Goal: Task Accomplishment & Management: Manage account settings

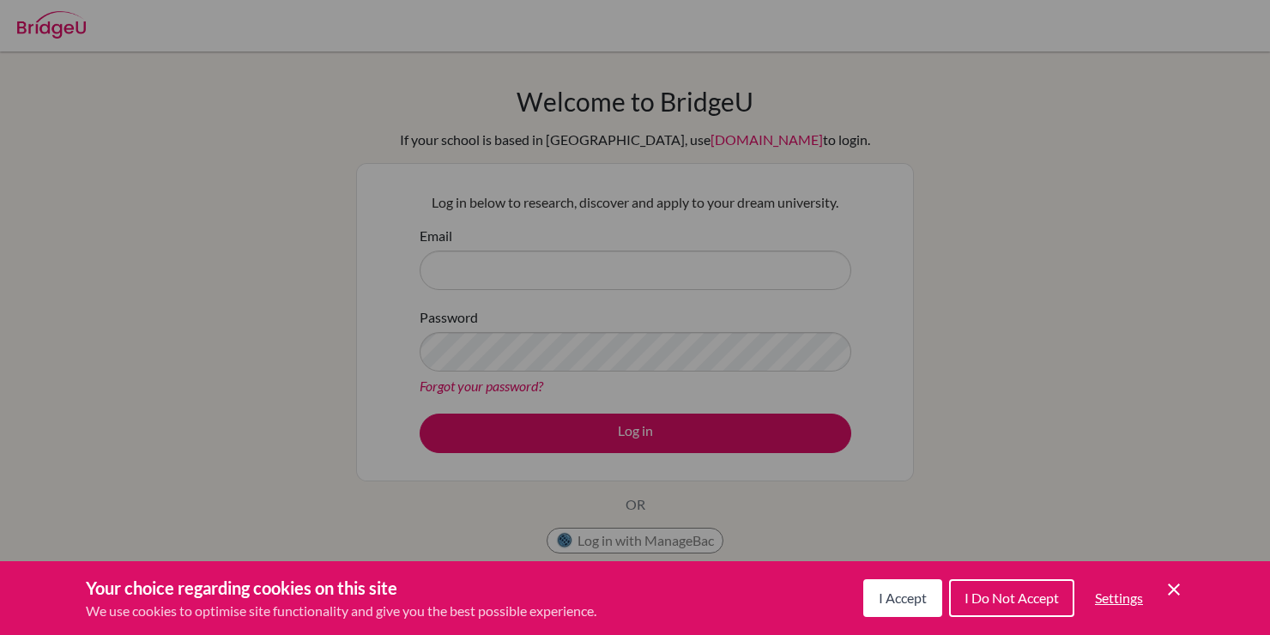
click at [906, 611] on button "I Accept" at bounding box center [902, 598] width 79 height 38
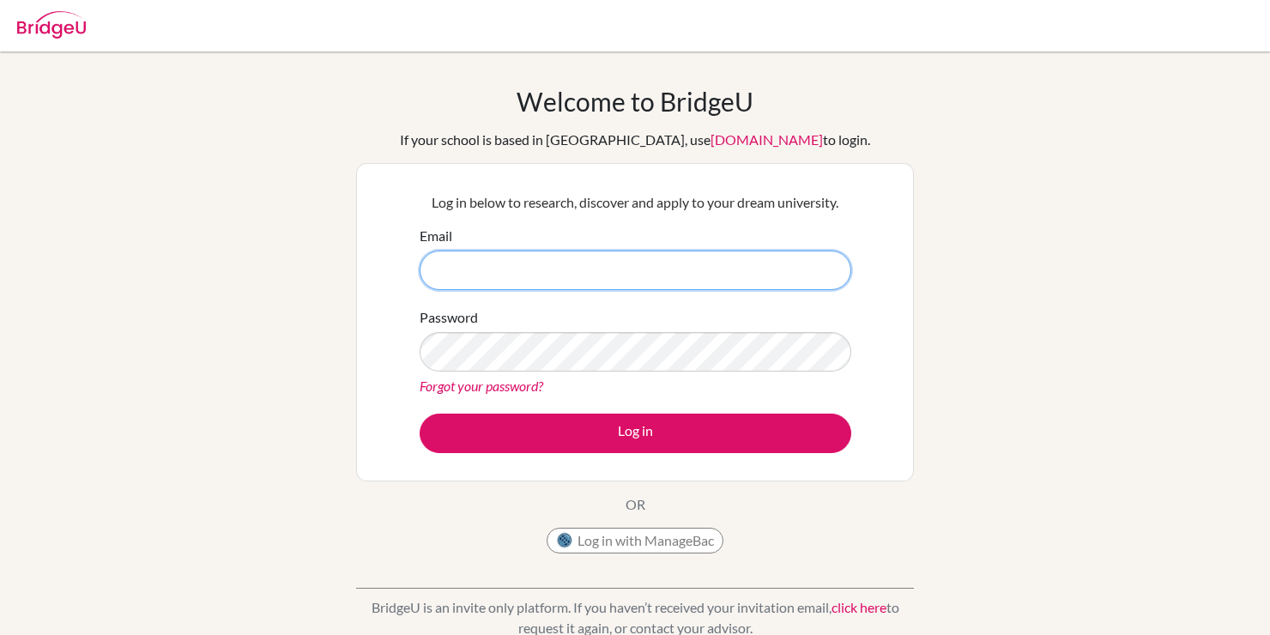
click at [558, 263] on input "Email" at bounding box center [636, 270] width 432 height 39
type input "[EMAIL_ADDRESS][DOMAIN_NAME]"
click at [486, 384] on link "Forgot your password?" at bounding box center [482, 386] width 124 height 16
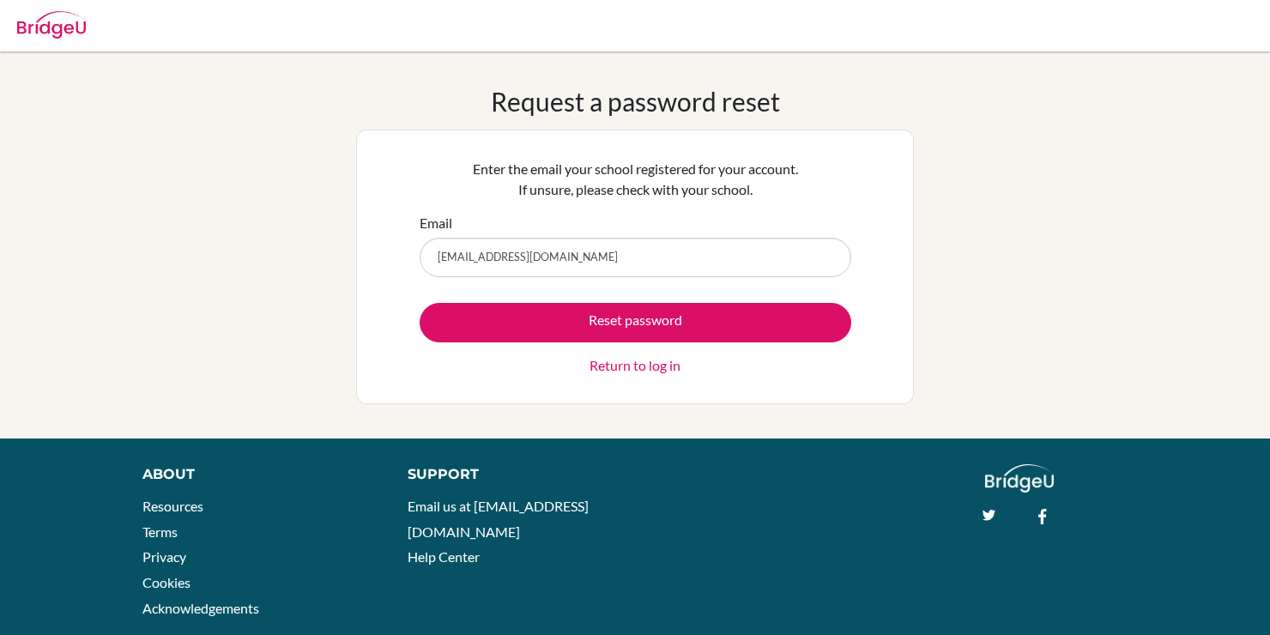
type input "[EMAIL_ADDRESS][DOMAIN_NAME]"
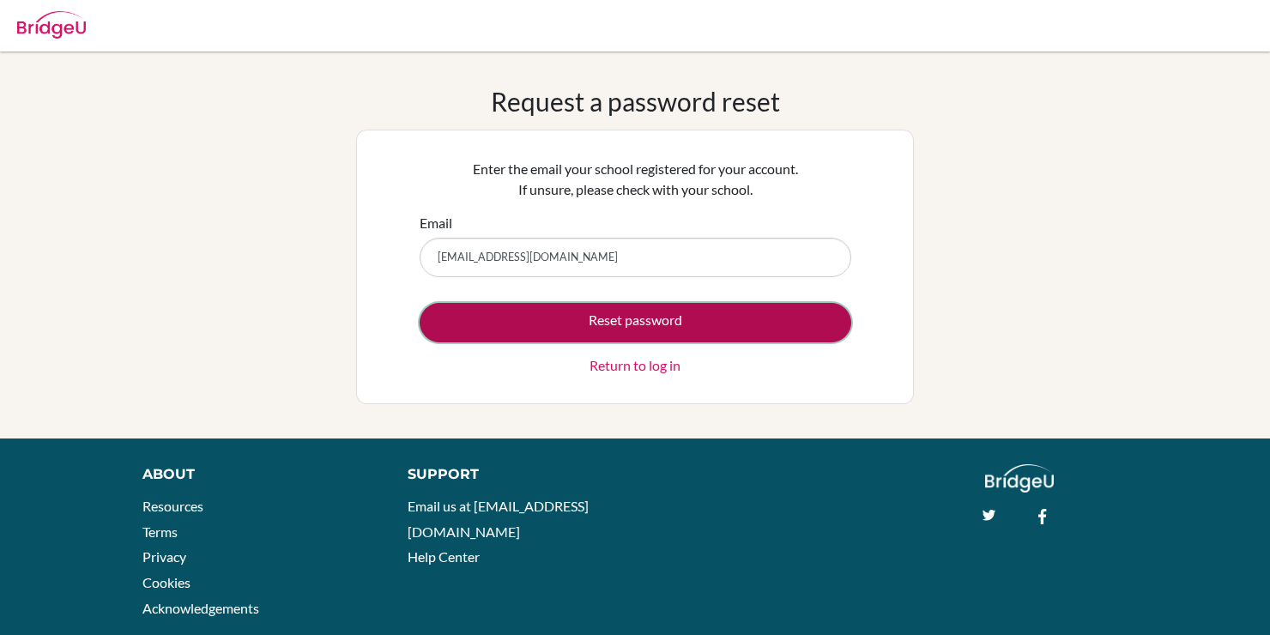
click at [626, 318] on button "Reset password" at bounding box center [636, 322] width 432 height 39
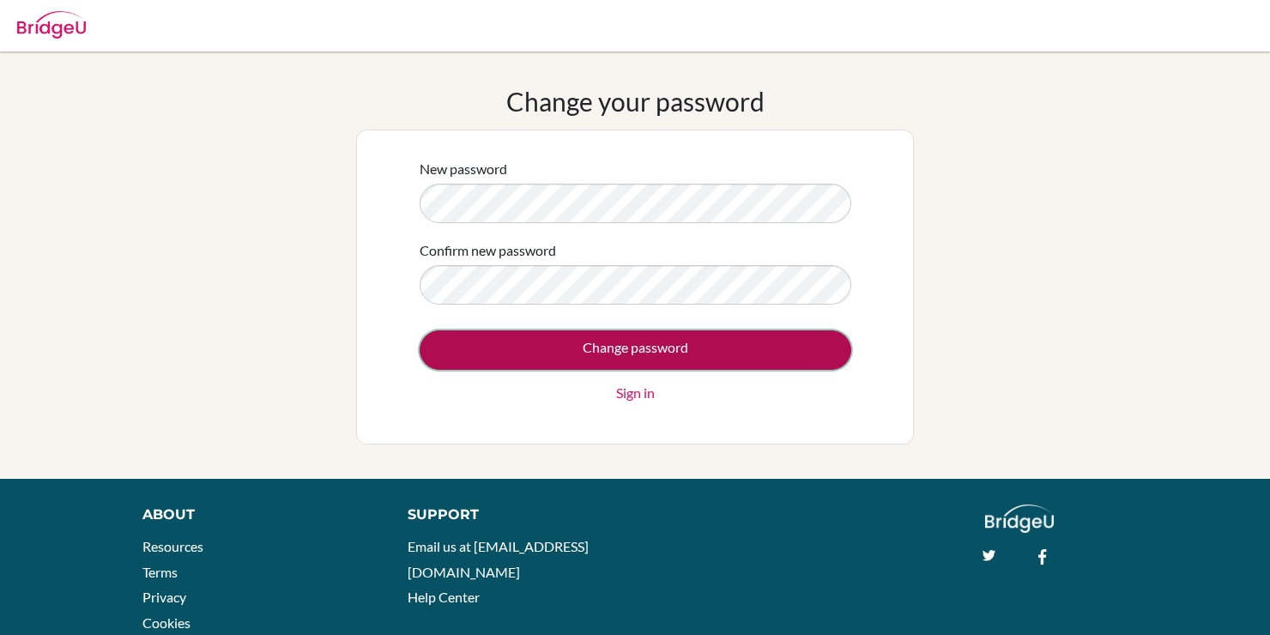
click at [606, 354] on input "Change password" at bounding box center [636, 349] width 432 height 39
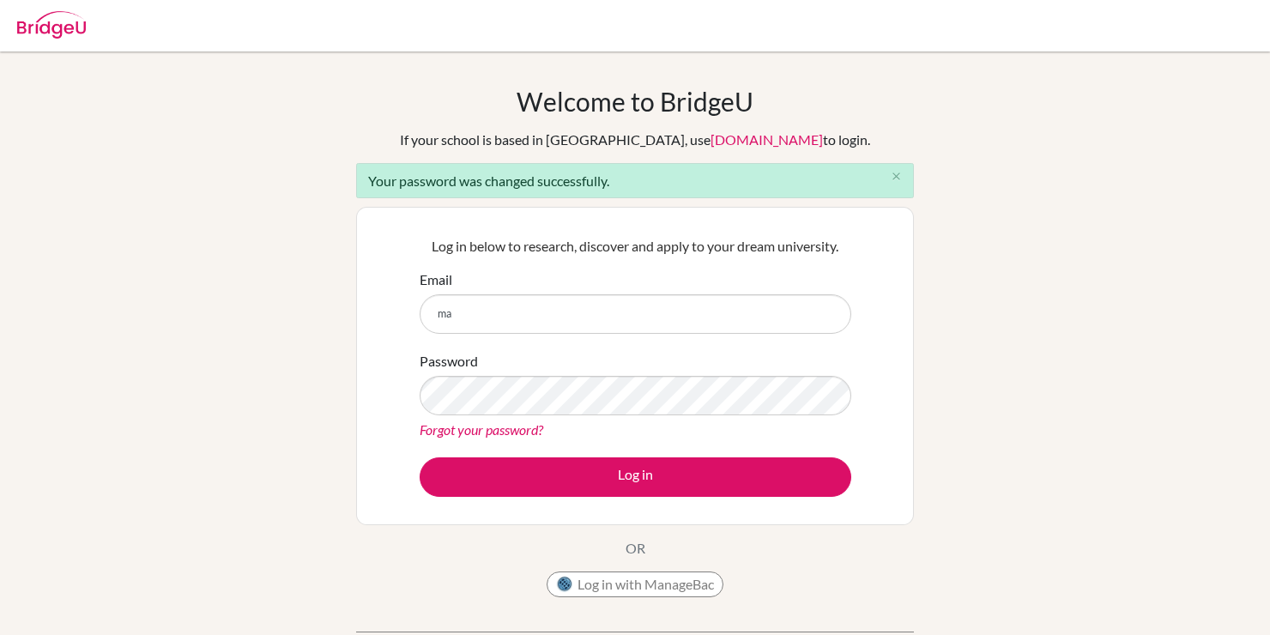
type input "[EMAIL_ADDRESS][DOMAIN_NAME]"
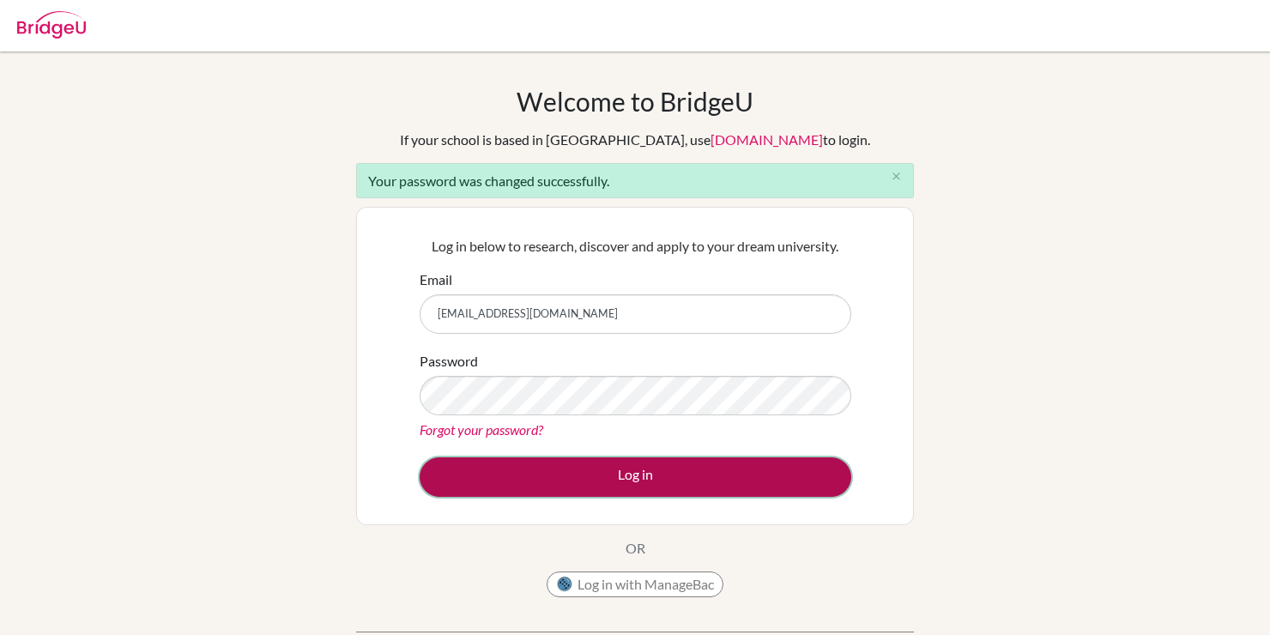
click at [554, 488] on button "Log in" at bounding box center [636, 476] width 432 height 39
